Goal: Transaction & Acquisition: Purchase product/service

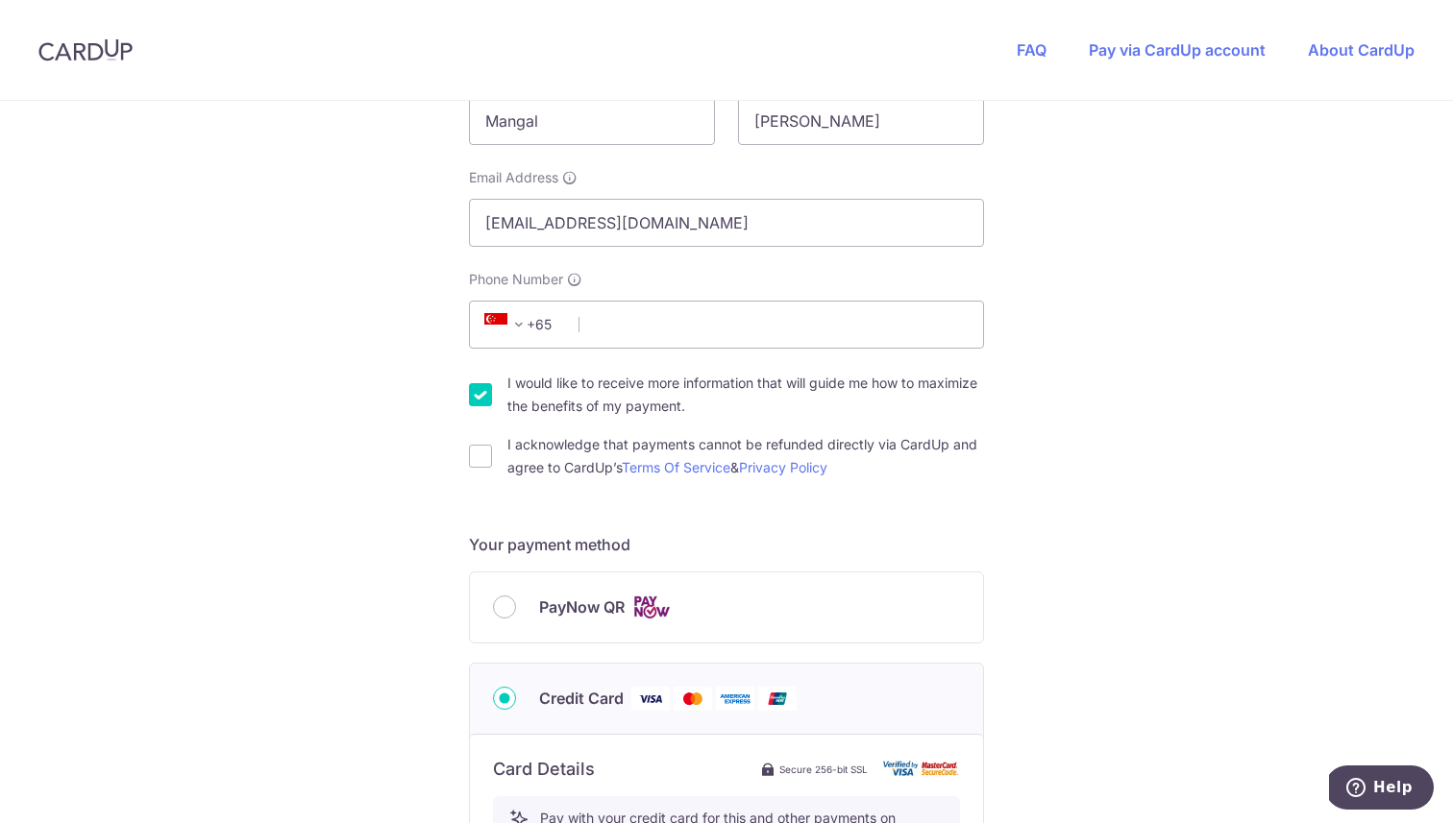
scroll to position [465, 0]
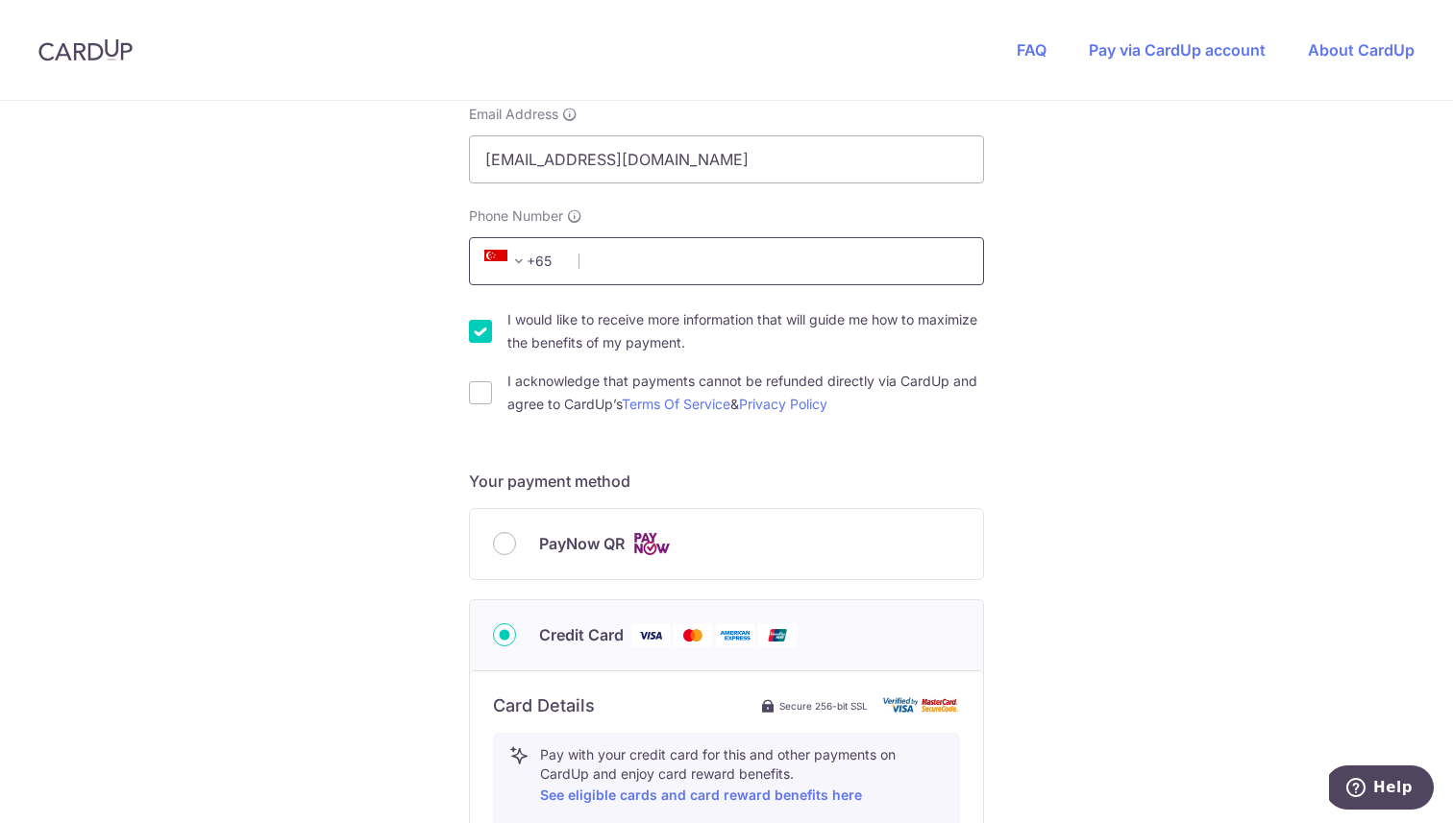
click at [718, 273] on input "Phone Number" at bounding box center [726, 261] width 515 height 48
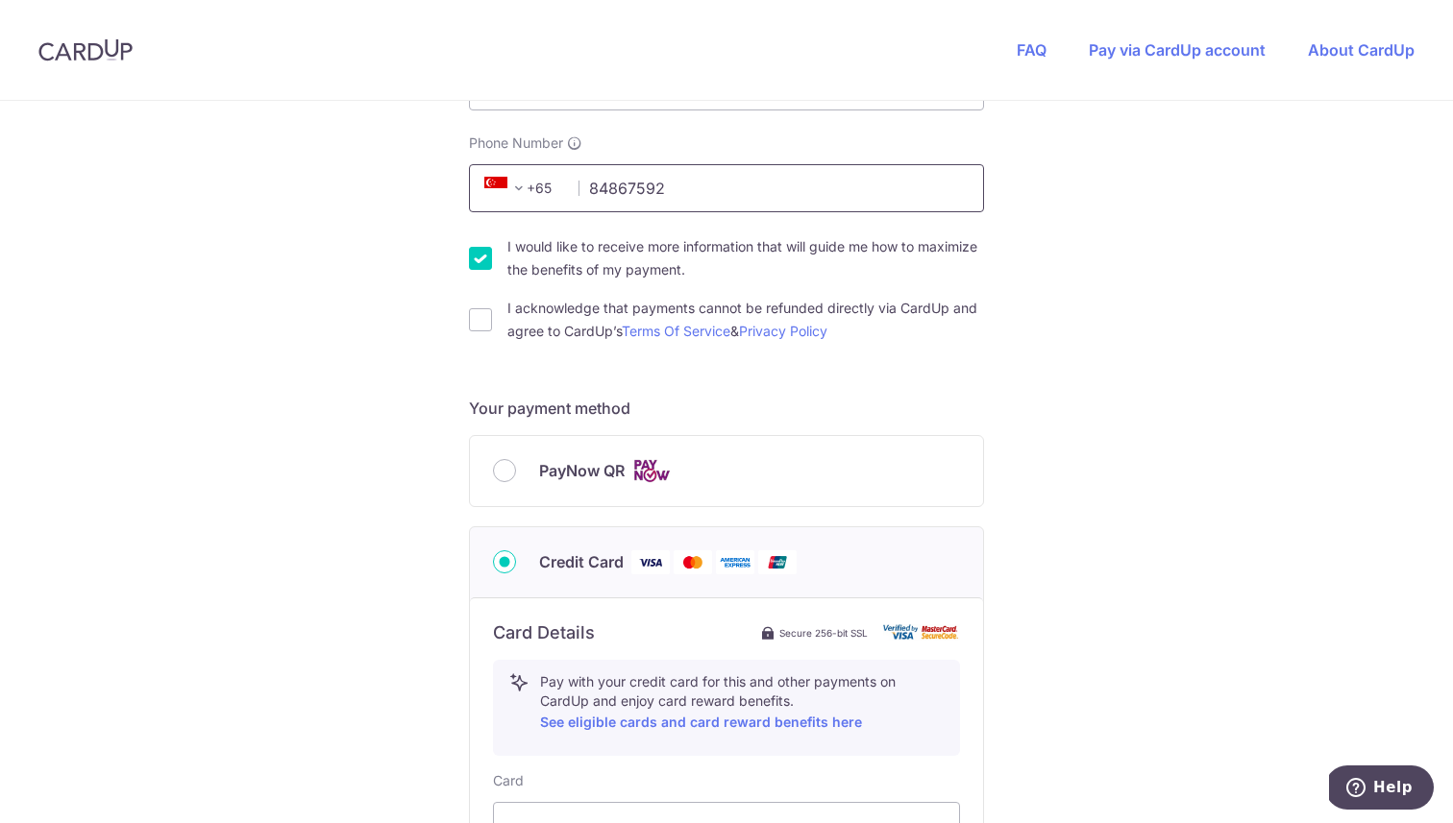
scroll to position [550, 0]
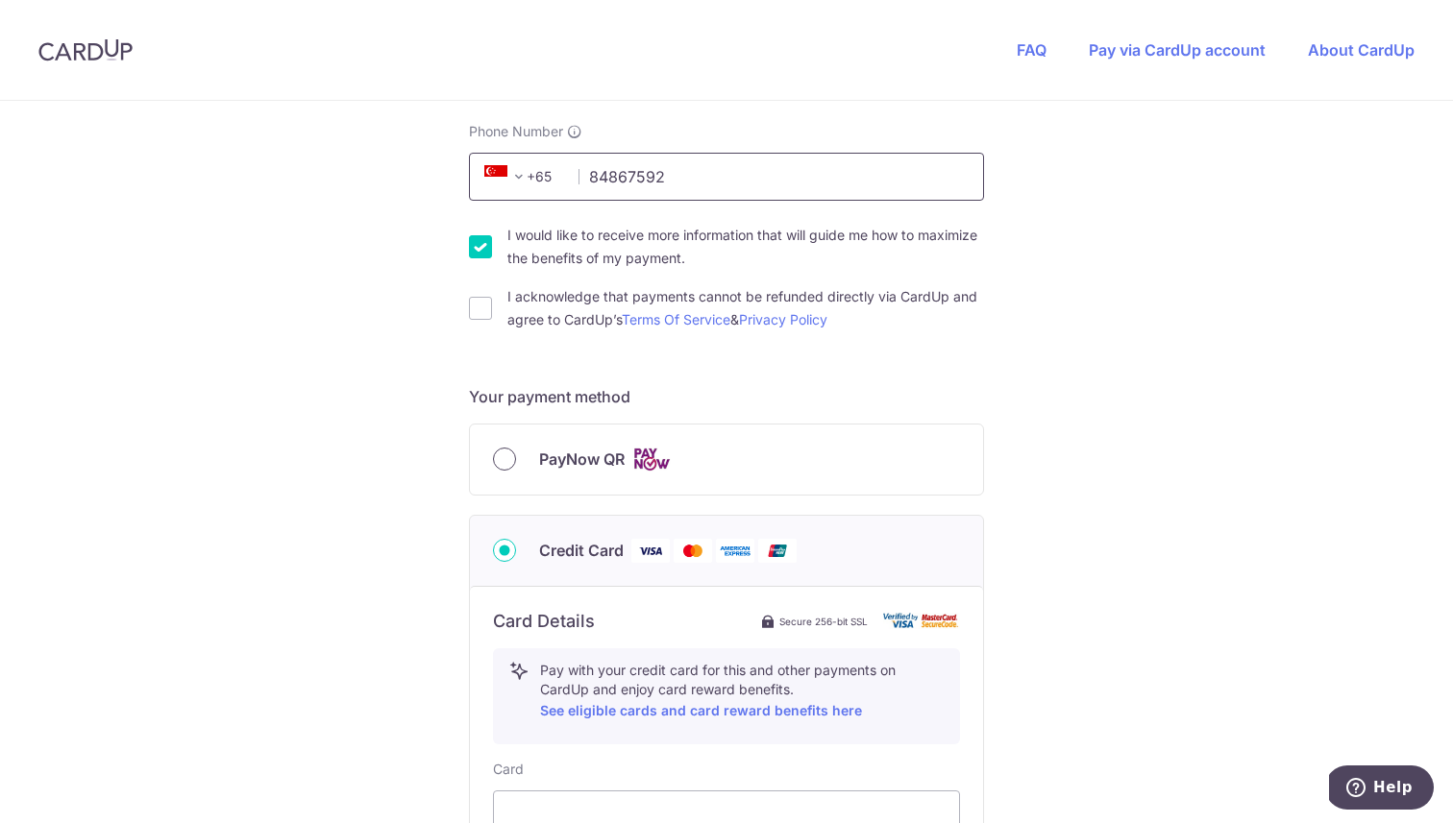
type input "84867592"
click at [502, 464] on input "PayNow QR" at bounding box center [504, 459] width 23 height 23
radio input "true"
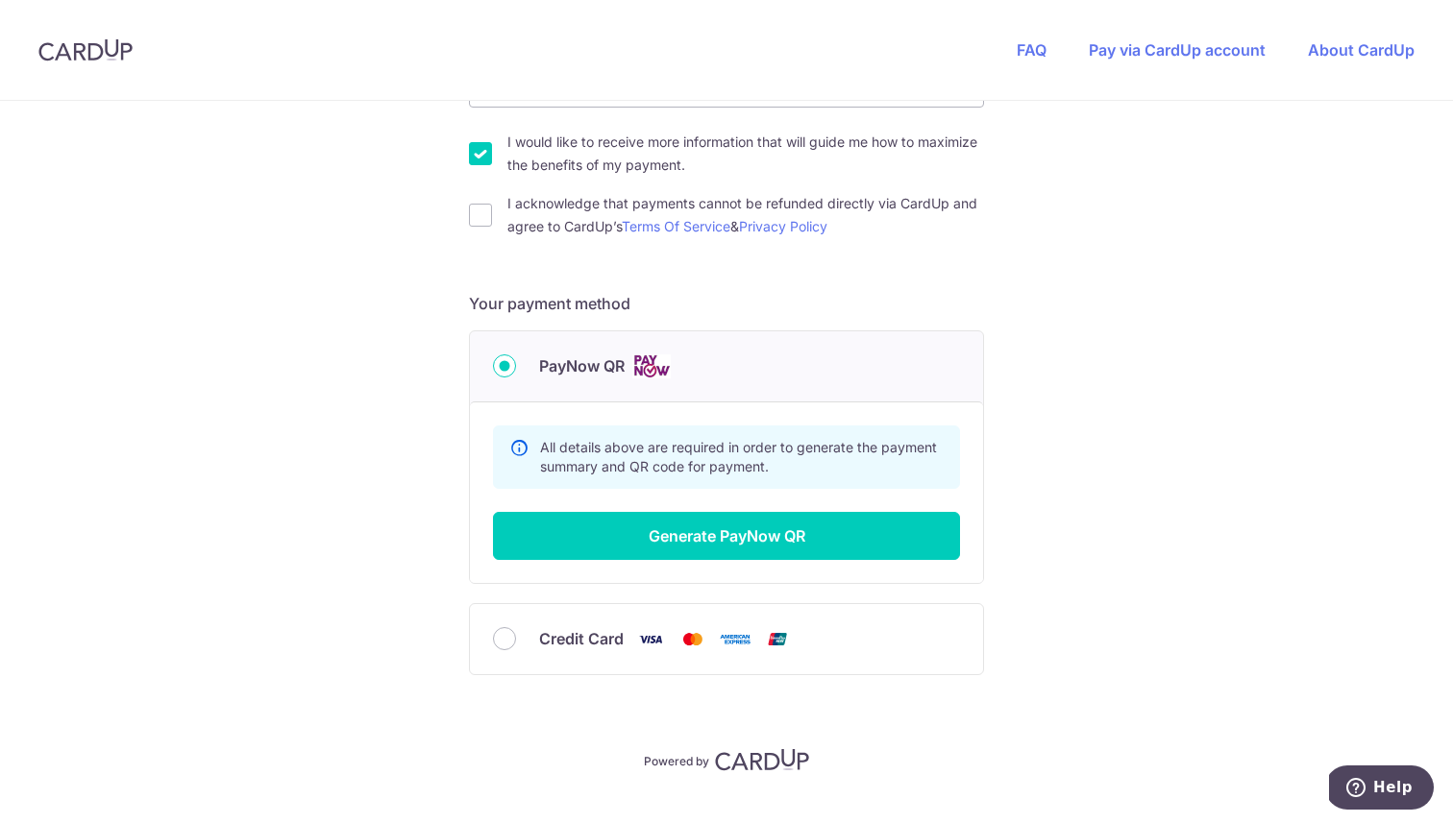
scroll to position [661, 0]
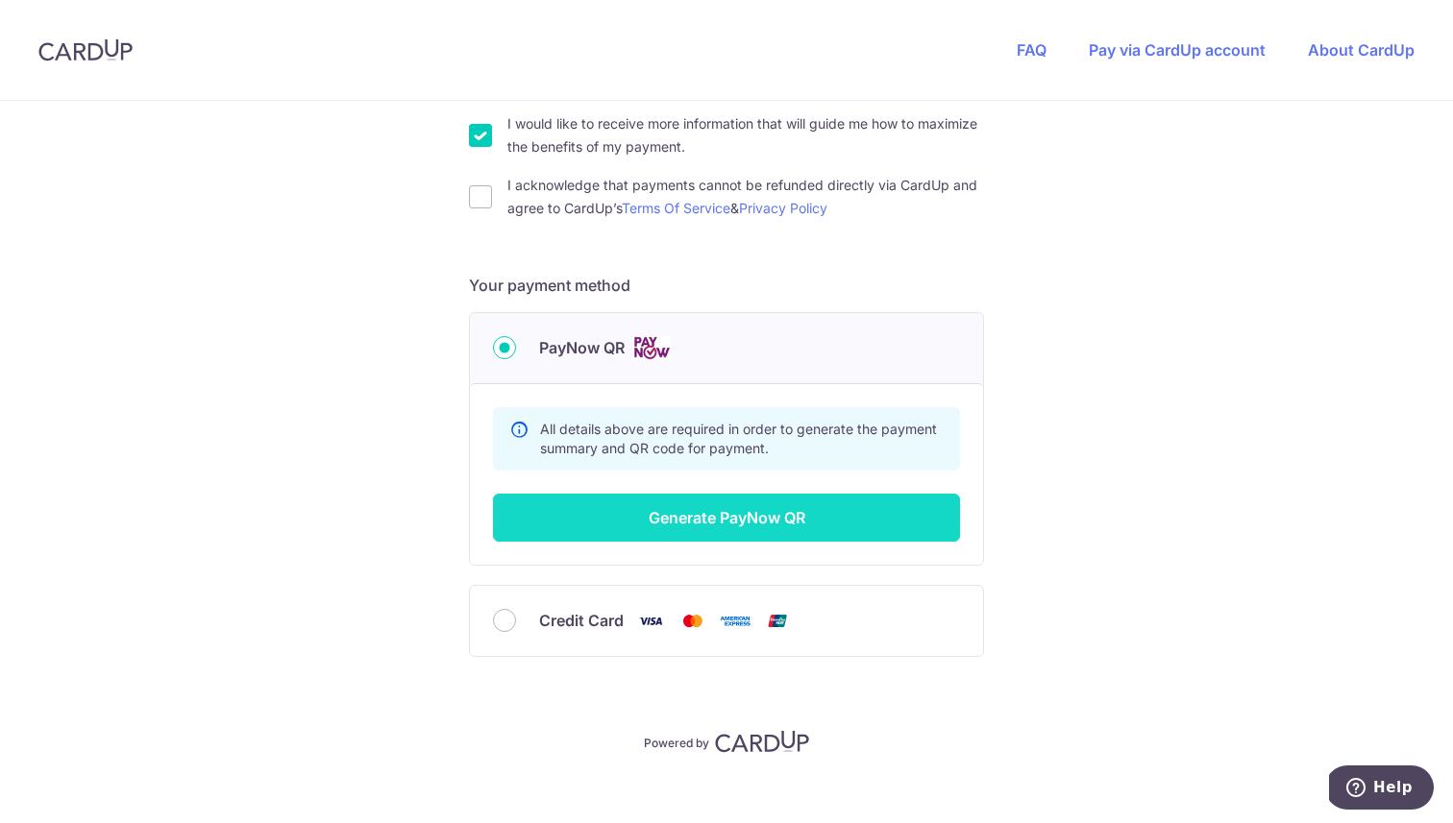
click at [709, 514] on button "Generate PayNow QR" at bounding box center [726, 518] width 467 height 48
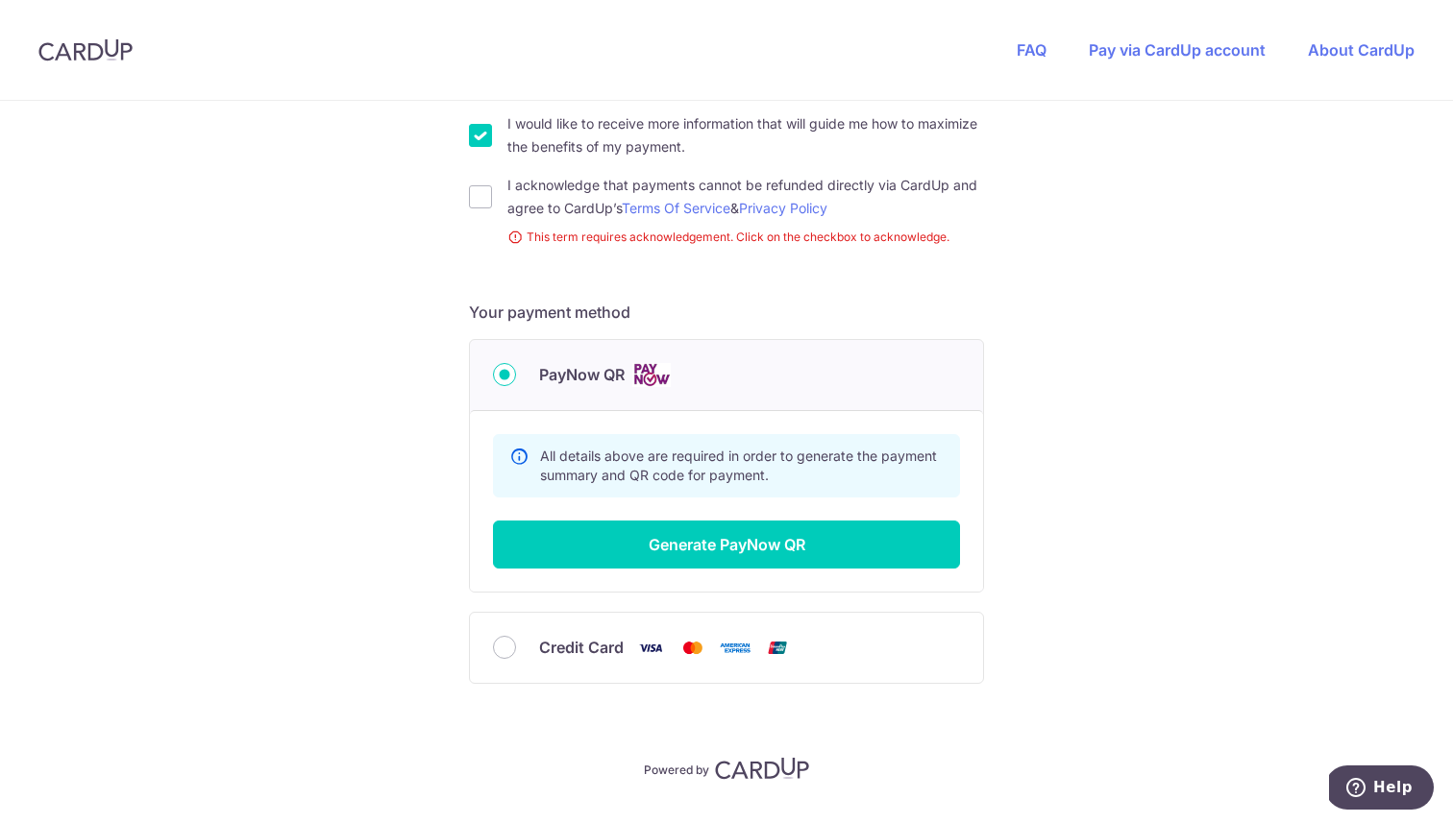
click at [447, 188] on div "You are paying HEI HOMES PTE LTD HEI HOMES PTE LTD uses CardUp to accept paymen…" at bounding box center [726, 155] width 1453 height 1431
click at [490, 190] on input "I acknowledge that payments cannot be refunded directly via CardUp and agree to…" at bounding box center [480, 196] width 23 height 23
checkbox input "true"
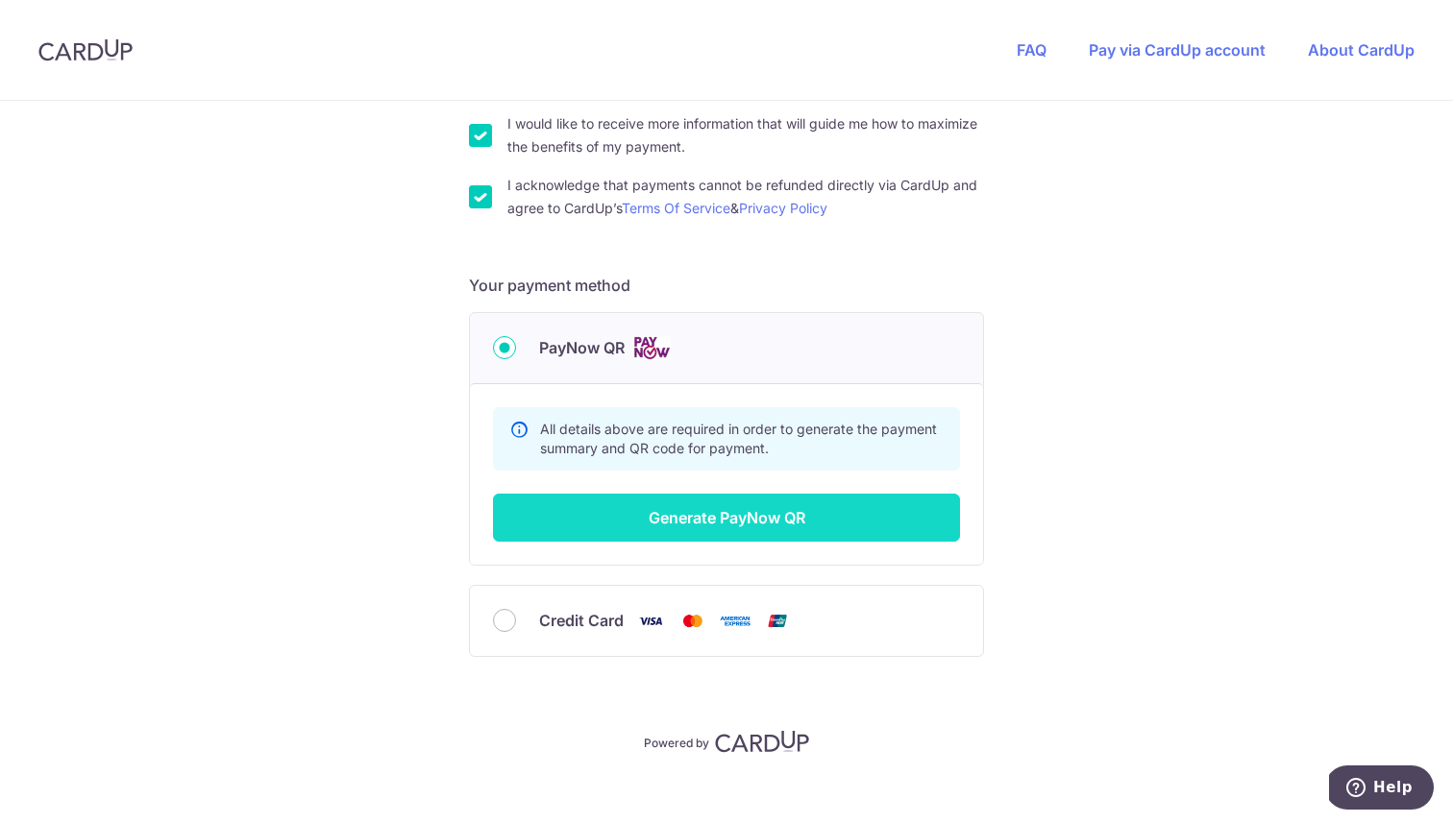
click at [622, 534] on button "Generate PayNow QR" at bounding box center [726, 518] width 467 height 48
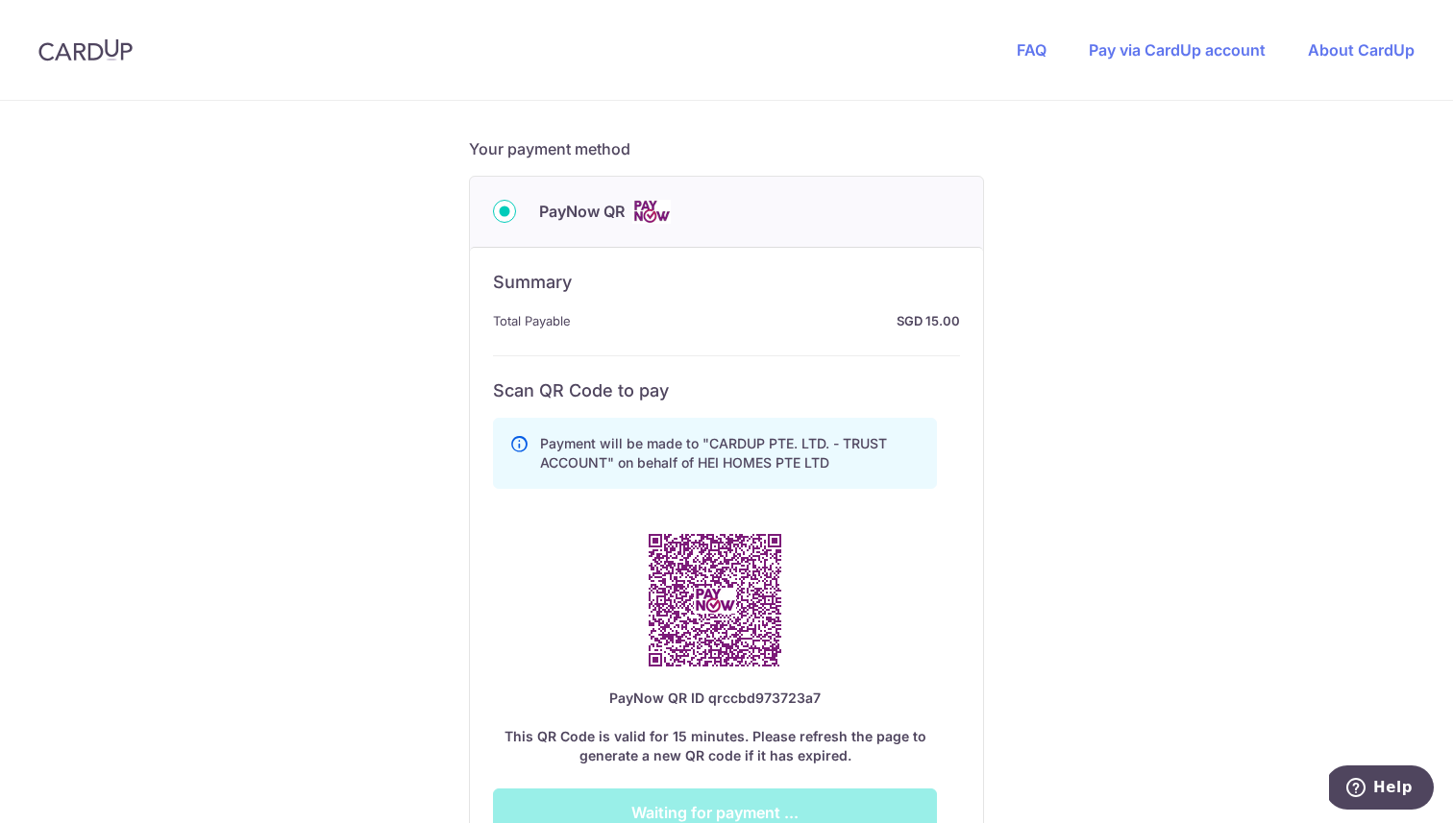
scroll to position [805, 0]
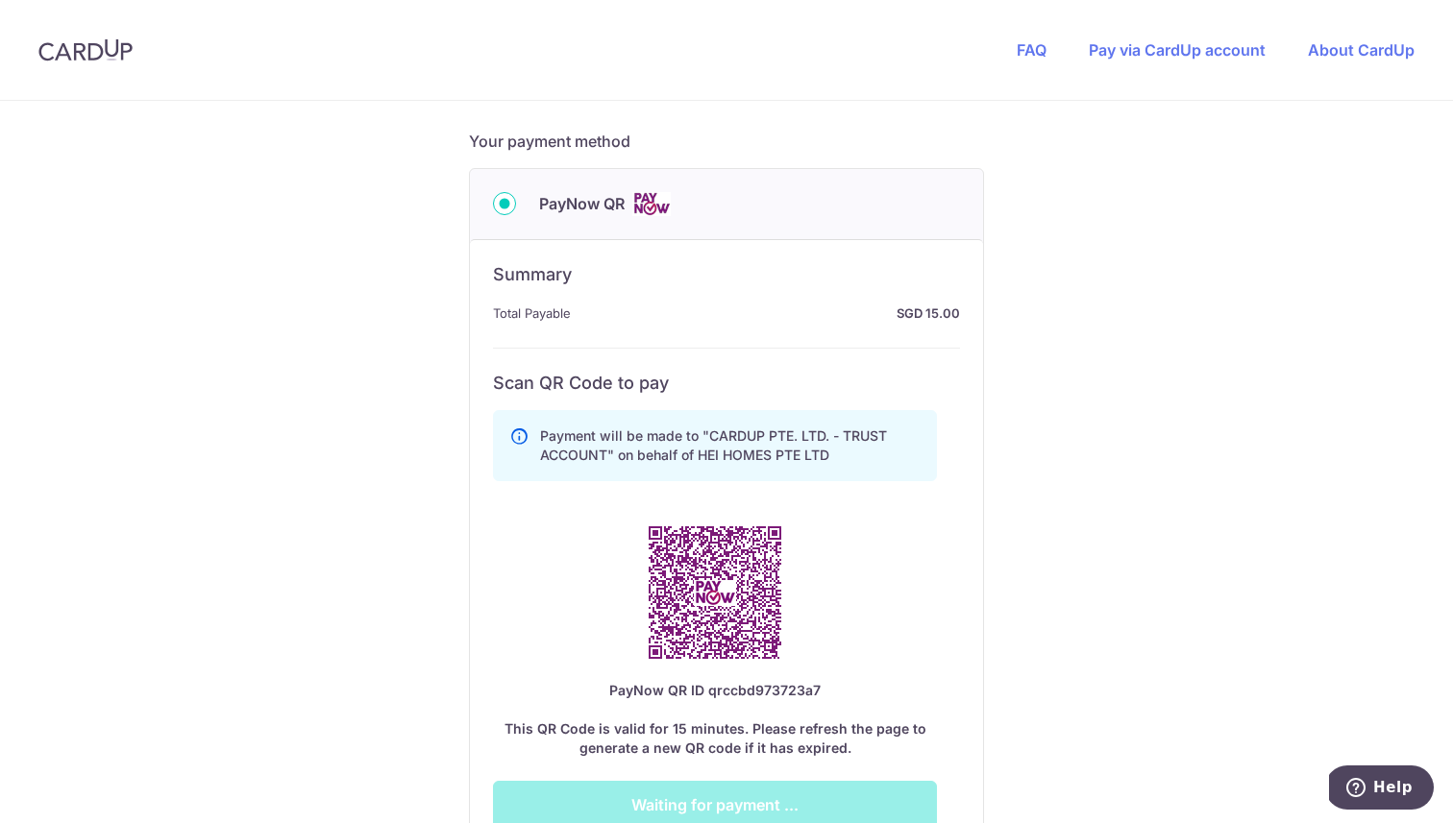
click at [636, 515] on img at bounding box center [714, 592] width 177 height 177
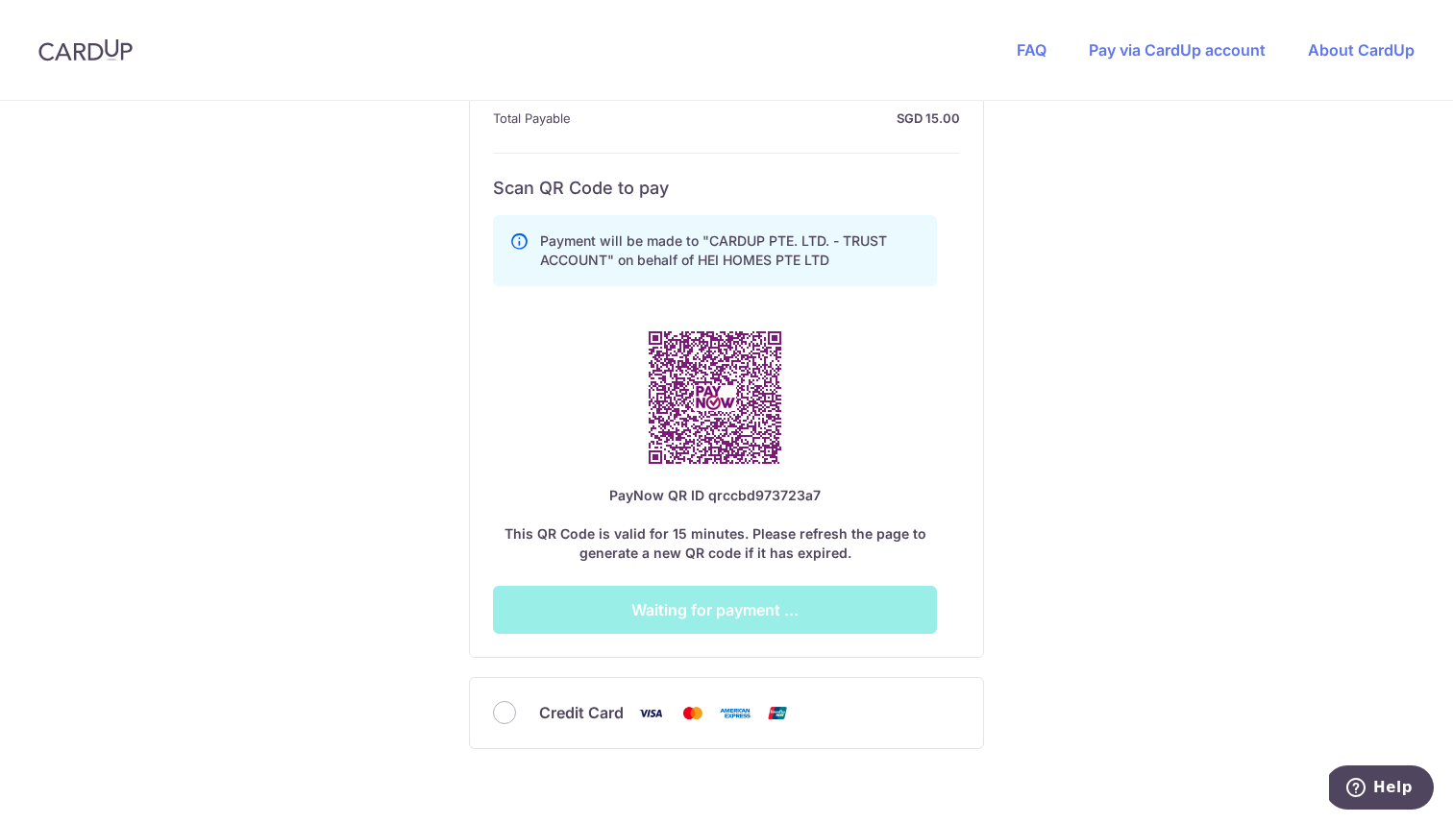
scroll to position [1112, 0]
